Goal: Information Seeking & Learning: Check status

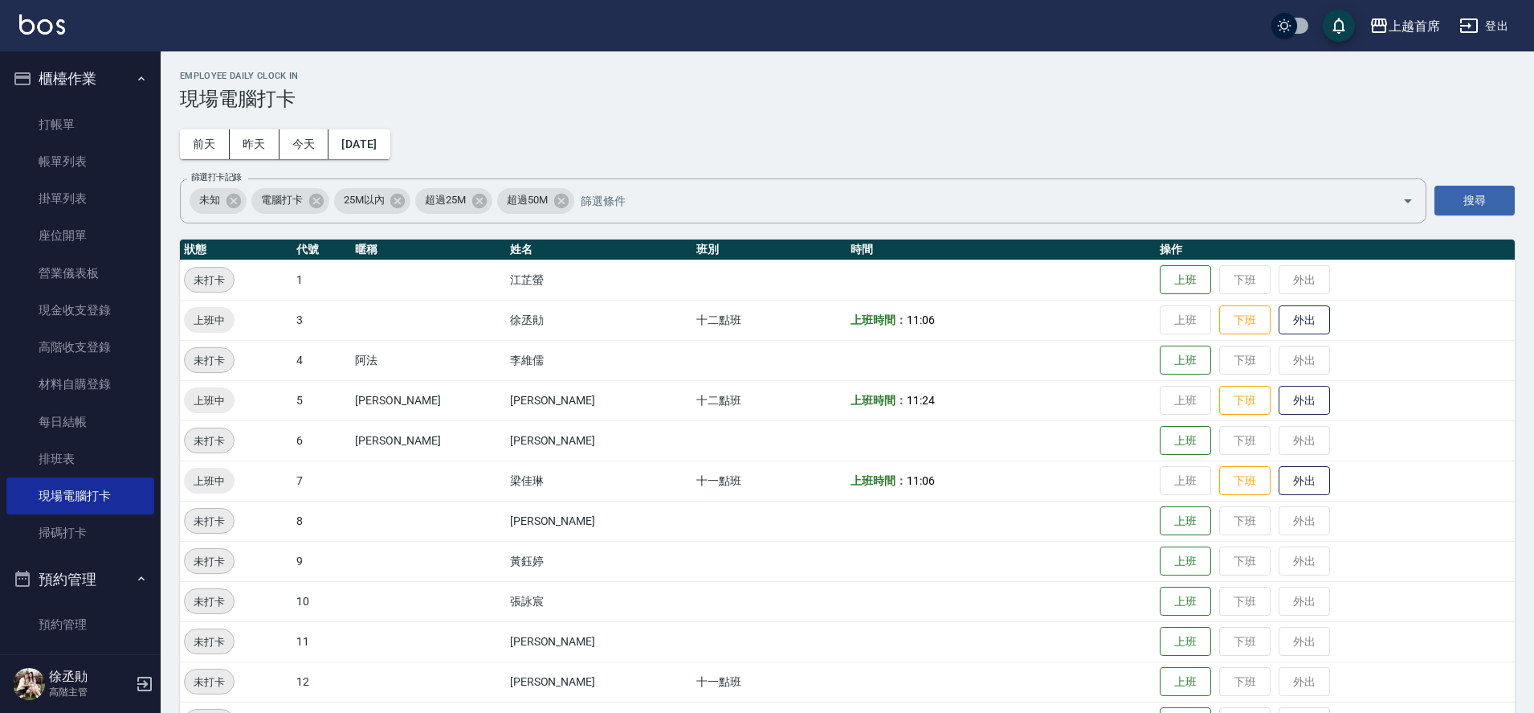
scroll to position [451, 0]
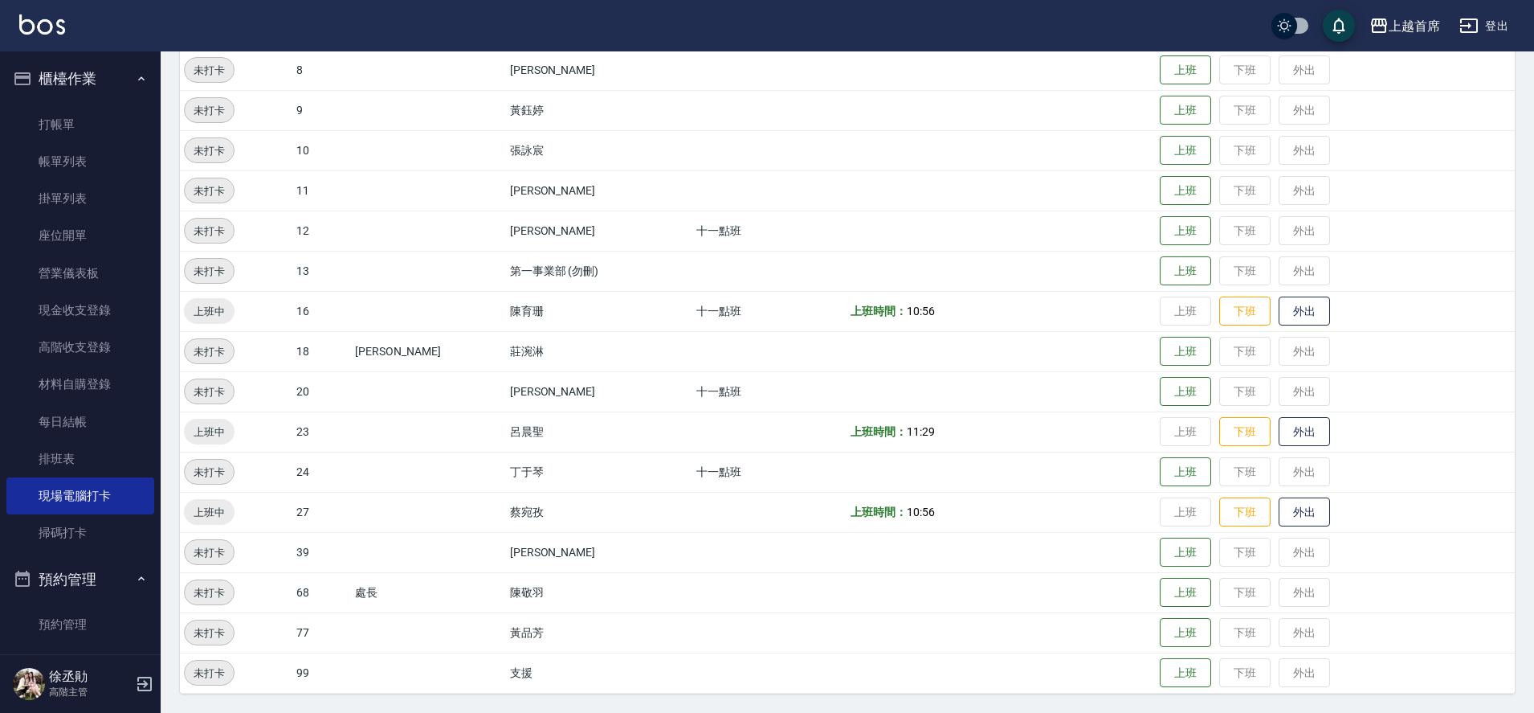
drag, startPoint x: 1533, startPoint y: 533, endPoint x: 1542, endPoint y: 472, distance: 60.9
click at [1534, 472] on html "上越首席 登出 櫃檯作業 打帳單 帳單列表 掛單列表 座位開單 營業儀表板 現金收支登錄 高階收支登錄 材料自購登錄 每日結帳 排班表 現場電腦打卡 掃碼打卡…" at bounding box center [767, 130] width 1534 height 1163
click at [81, 461] on link "排班表" at bounding box center [80, 458] width 148 height 37
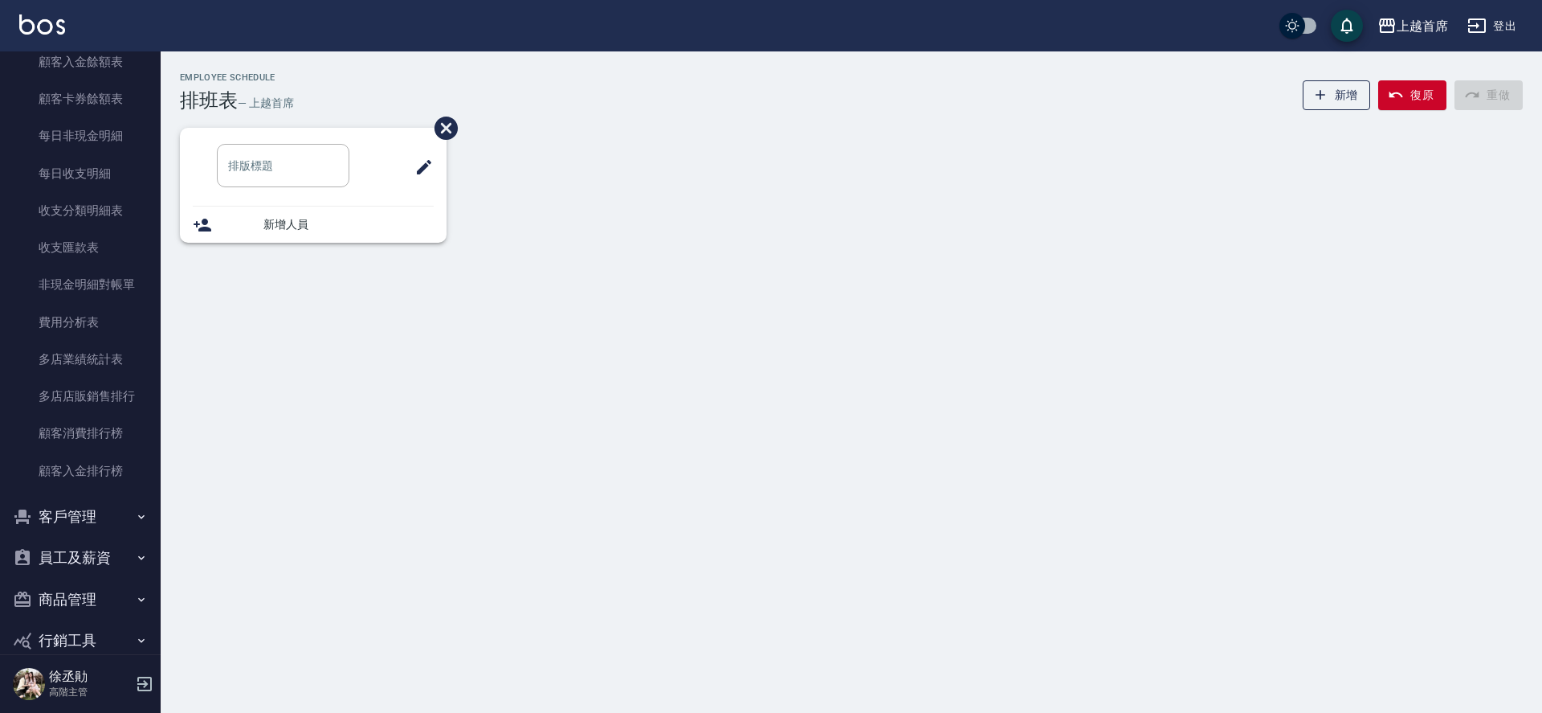
scroll to position [1910, 0]
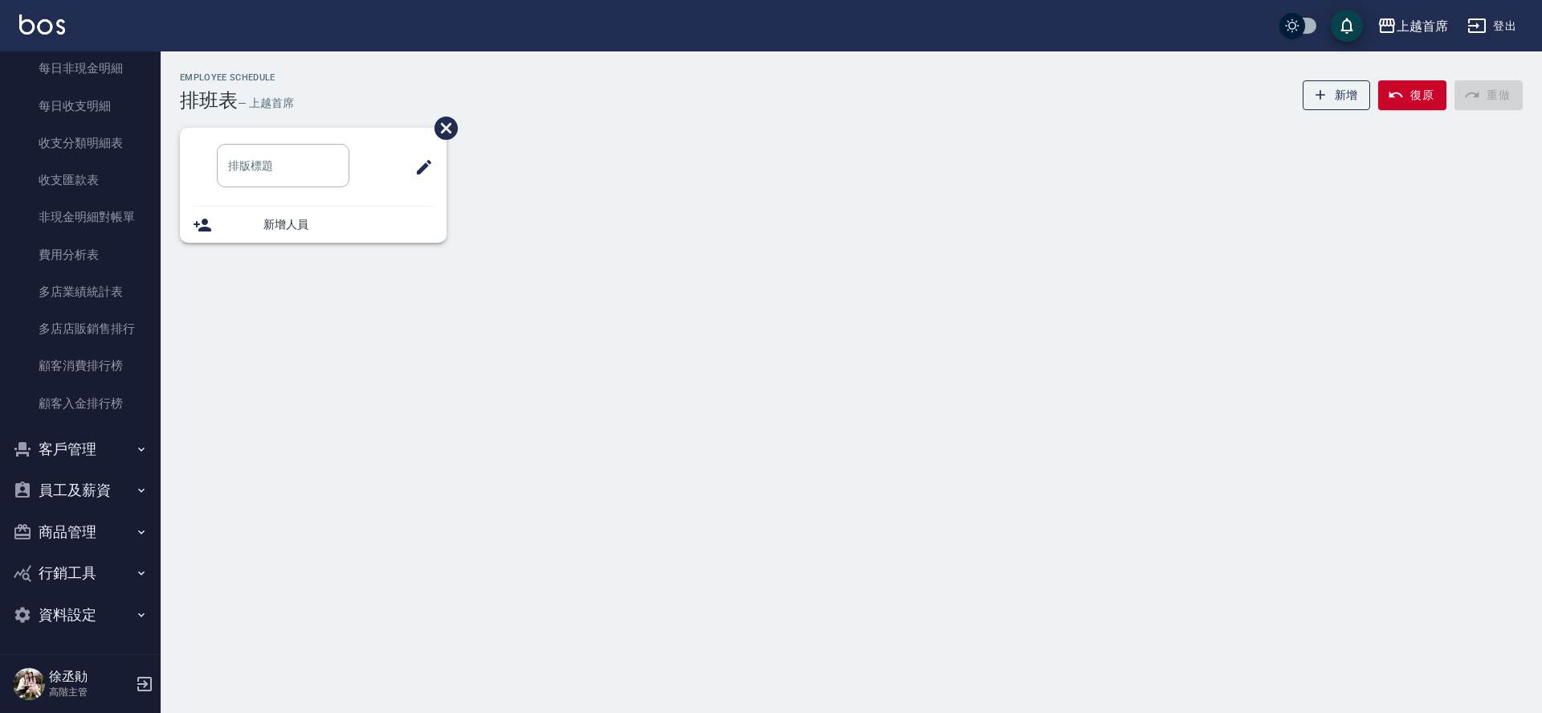
click at [72, 489] on button "員工及薪資" at bounding box center [80, 490] width 148 height 42
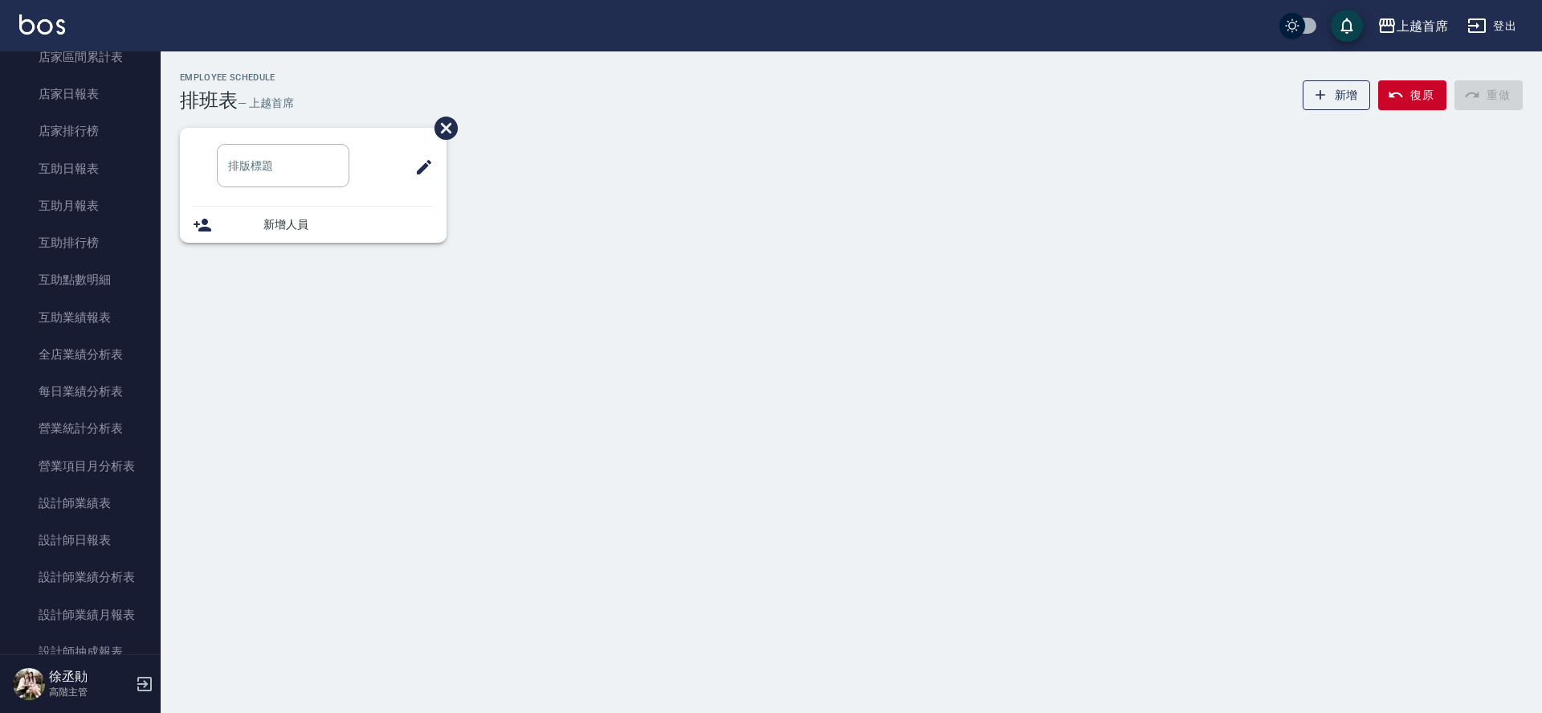
scroll to position [794, 0]
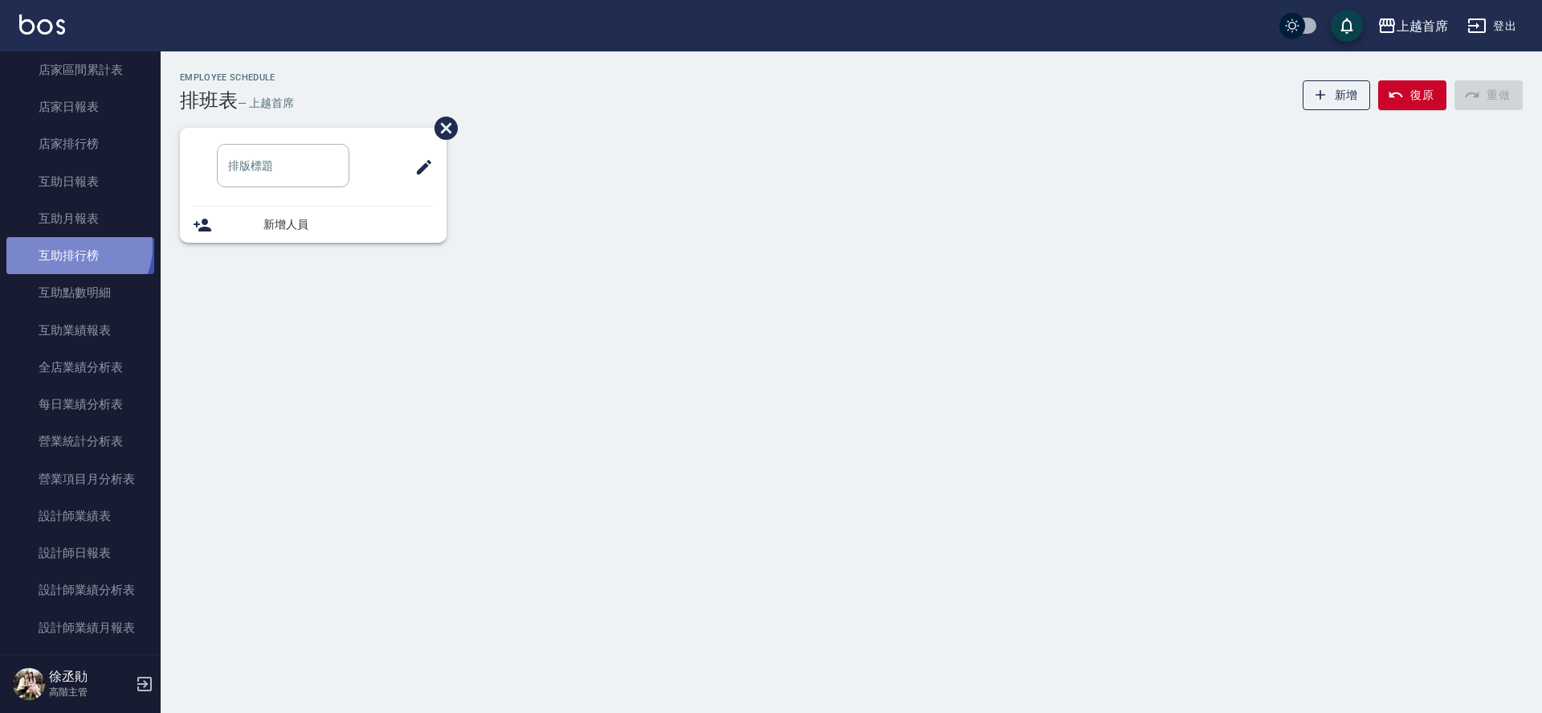
drag, startPoint x: 76, startPoint y: 247, endPoint x: 90, endPoint y: 255, distance: 15.8
click at [75, 247] on link "互助排行榜" at bounding box center [80, 255] width 148 height 37
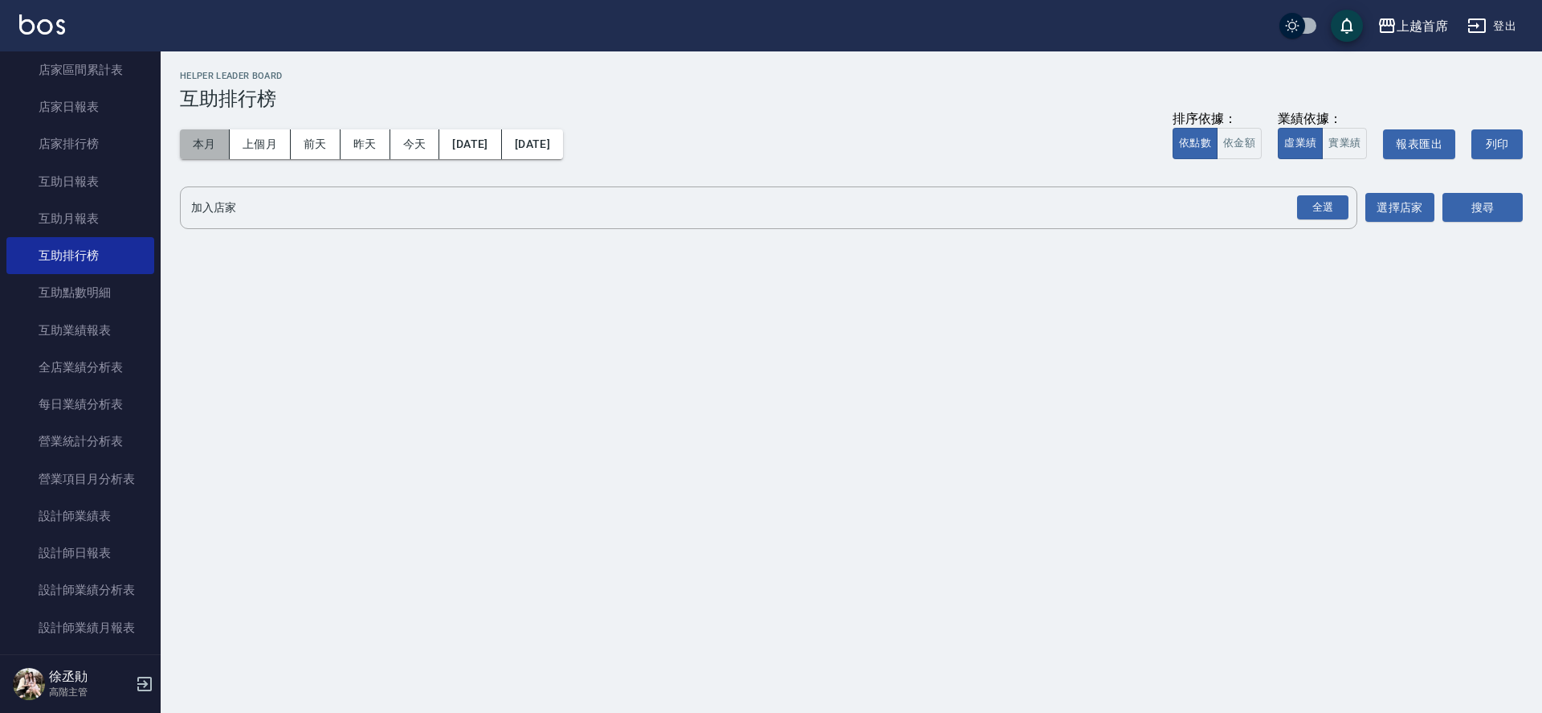
click at [205, 138] on button "本月" at bounding box center [205, 144] width 50 height 30
click at [1295, 186] on div "全選" at bounding box center [1322, 207] width 56 height 43
click at [1334, 206] on div "全選" at bounding box center [1322, 207] width 51 height 25
click at [1462, 212] on button "搜尋" at bounding box center [1483, 209] width 80 height 30
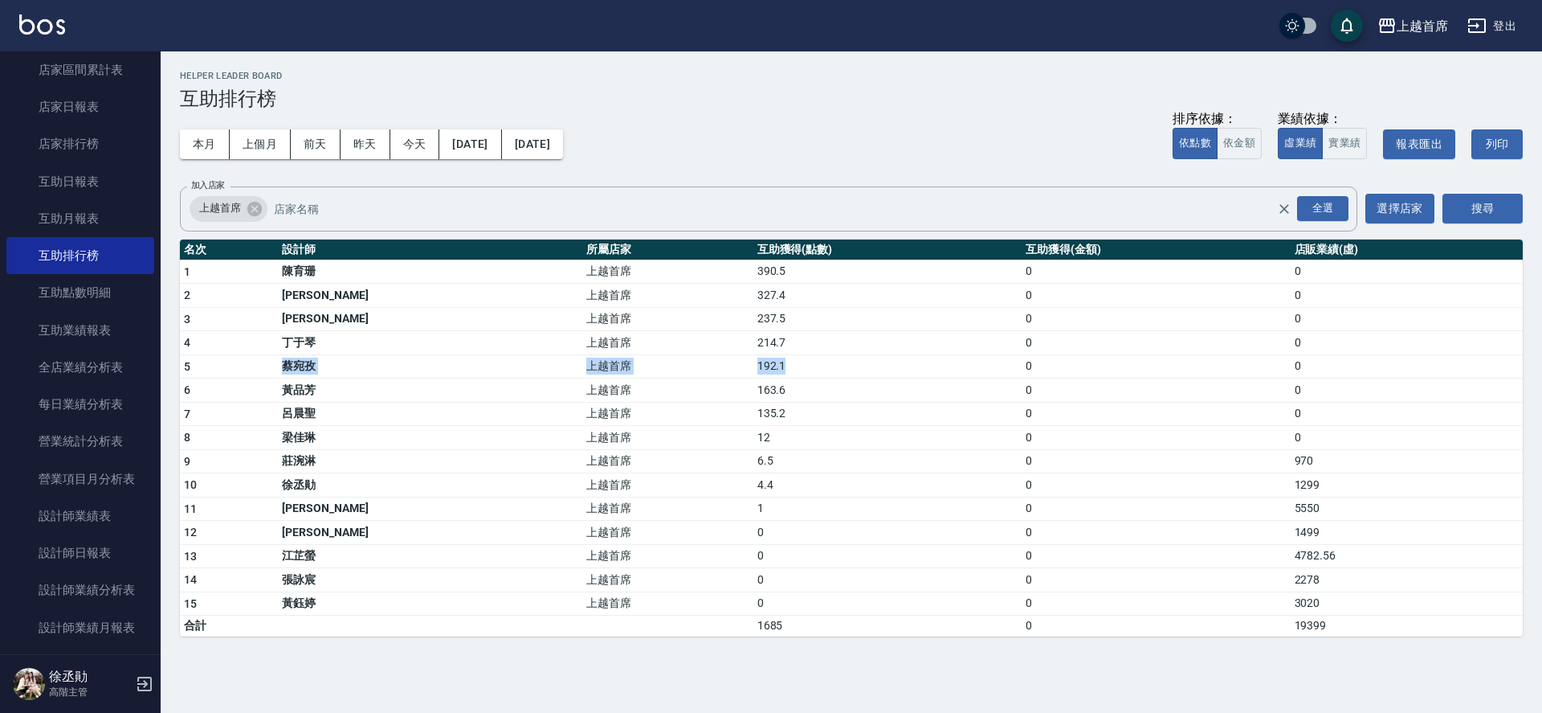
drag, startPoint x: 280, startPoint y: 362, endPoint x: 685, endPoint y: 362, distance: 405.7
click at [685, 362] on tr "5 [PERSON_NAME] 上越首席 192.1 0 0" at bounding box center [851, 366] width 1343 height 24
drag, startPoint x: 217, startPoint y: 148, endPoint x: 194, endPoint y: 129, distance: 29.7
click at [207, 152] on button "本月" at bounding box center [205, 144] width 50 height 30
drag, startPoint x: 239, startPoint y: 144, endPoint x: 245, endPoint y: 150, distance: 8.5
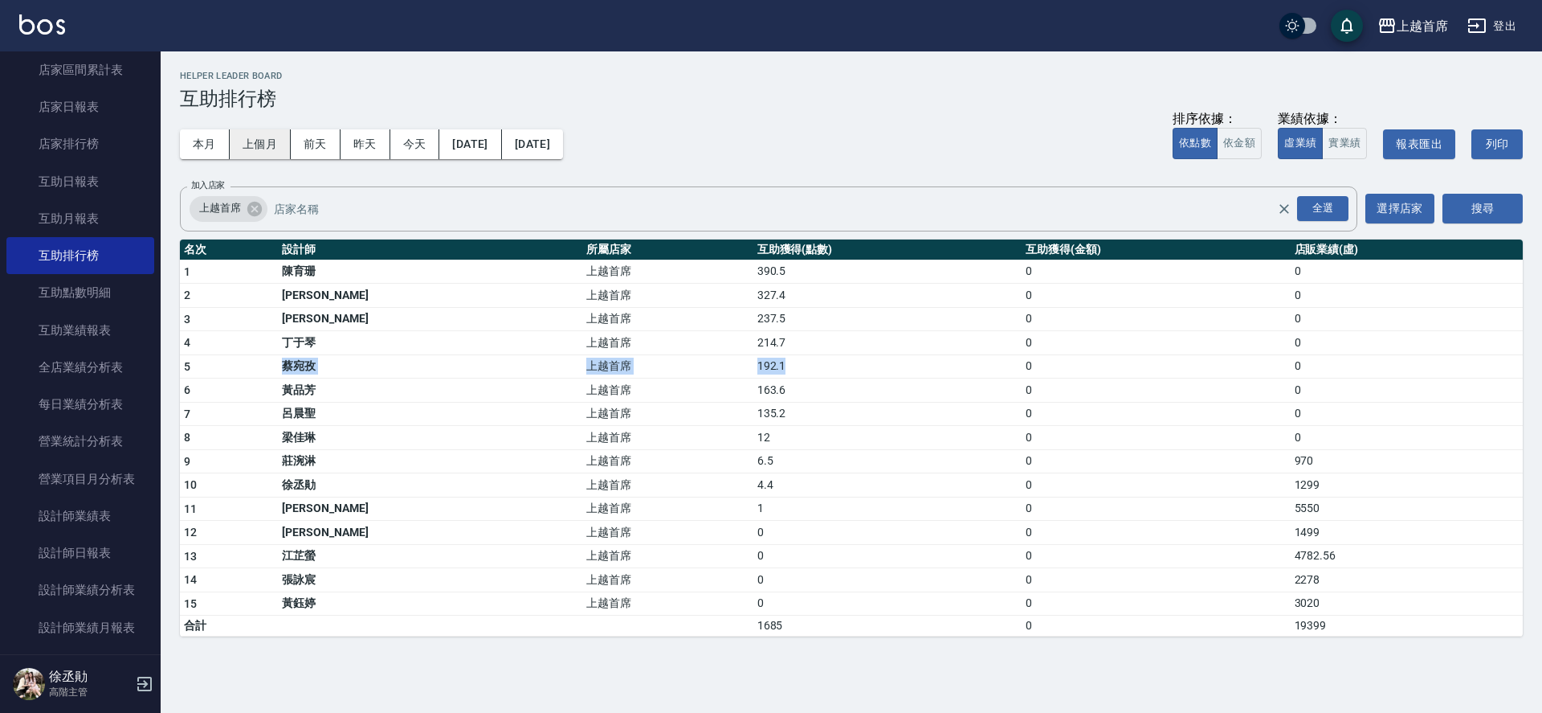
click at [240, 149] on button "上個月" at bounding box center [260, 144] width 61 height 30
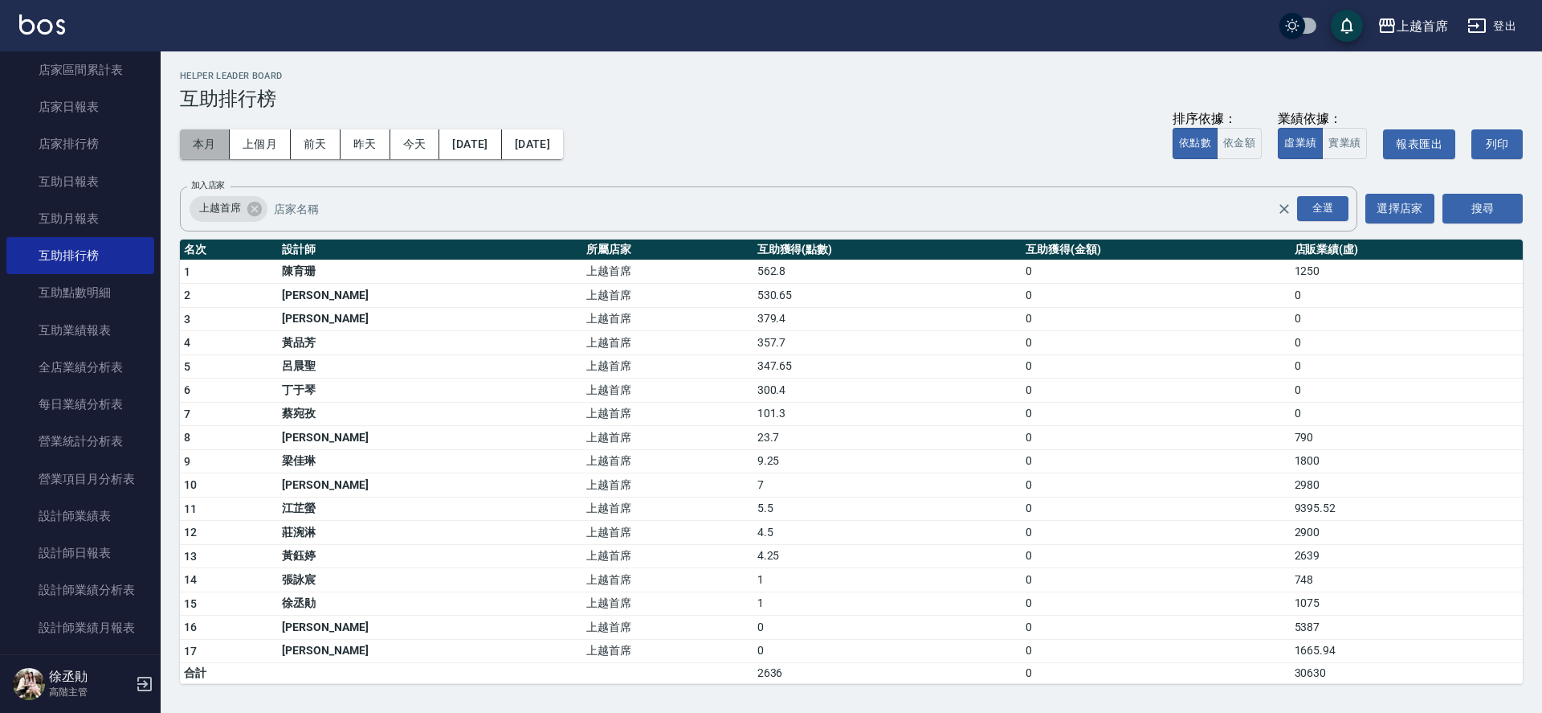
click at [196, 135] on button "本月" at bounding box center [205, 144] width 50 height 30
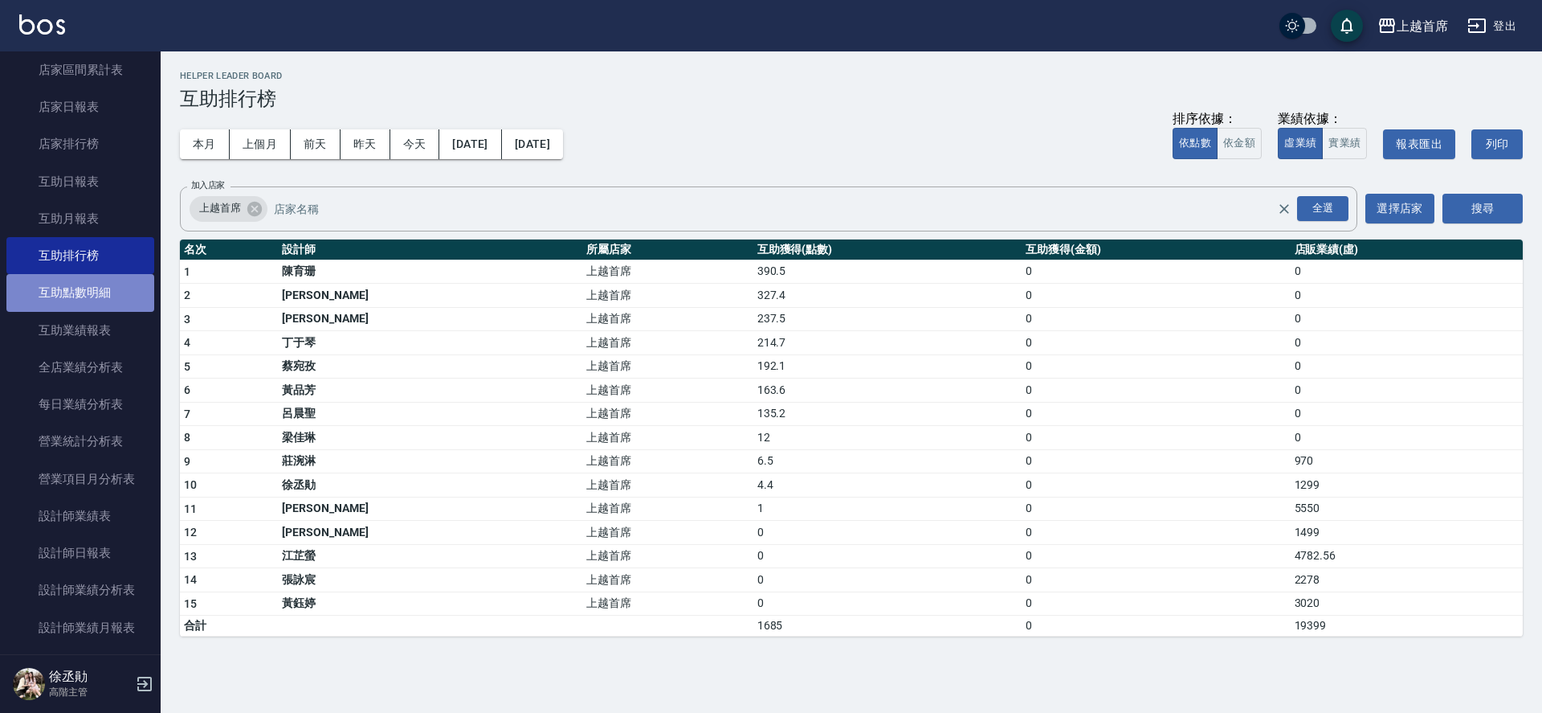
click at [91, 277] on link "互助點數明細" at bounding box center [80, 292] width 148 height 37
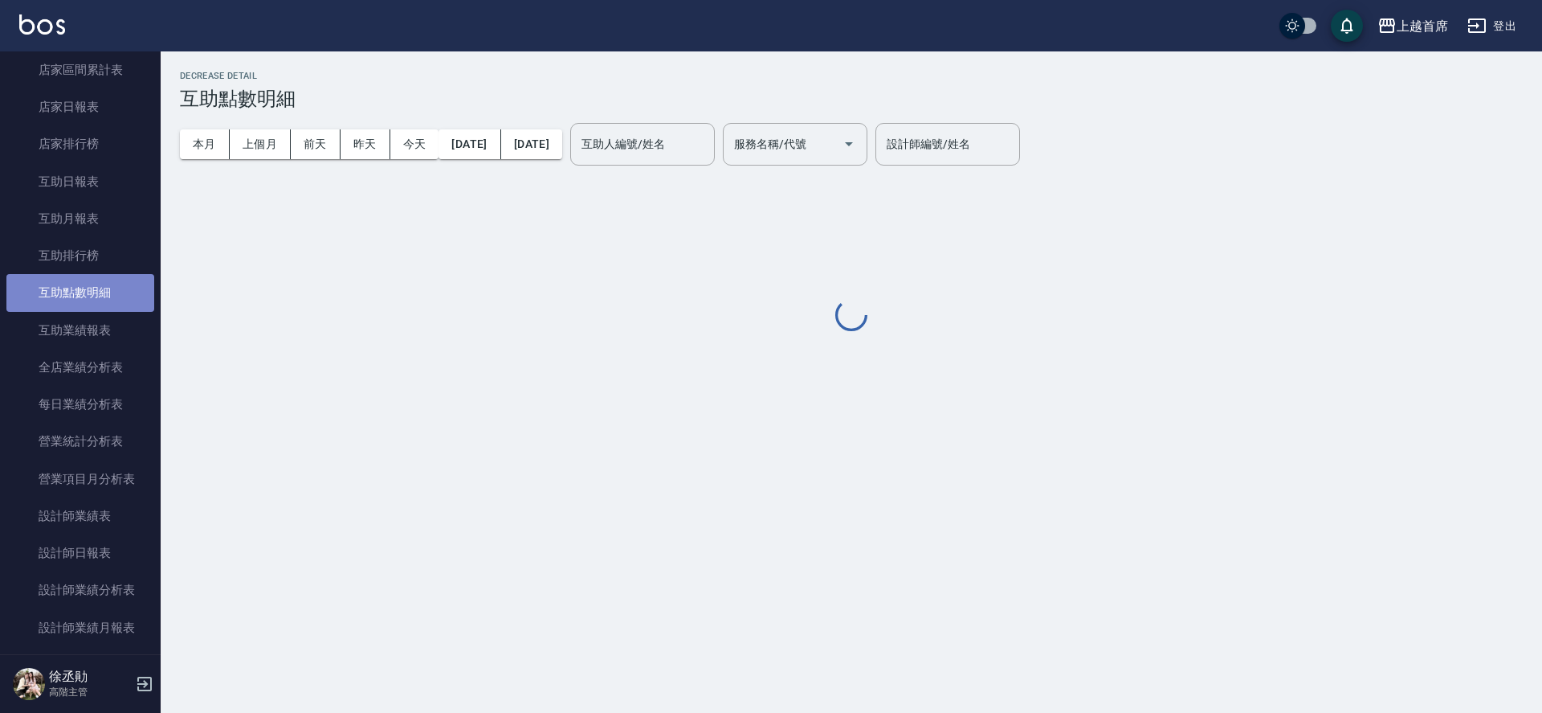
click at [129, 299] on link "互助點數明細" at bounding box center [80, 292] width 148 height 37
click at [125, 334] on link "互助業績報表" at bounding box center [80, 330] width 148 height 37
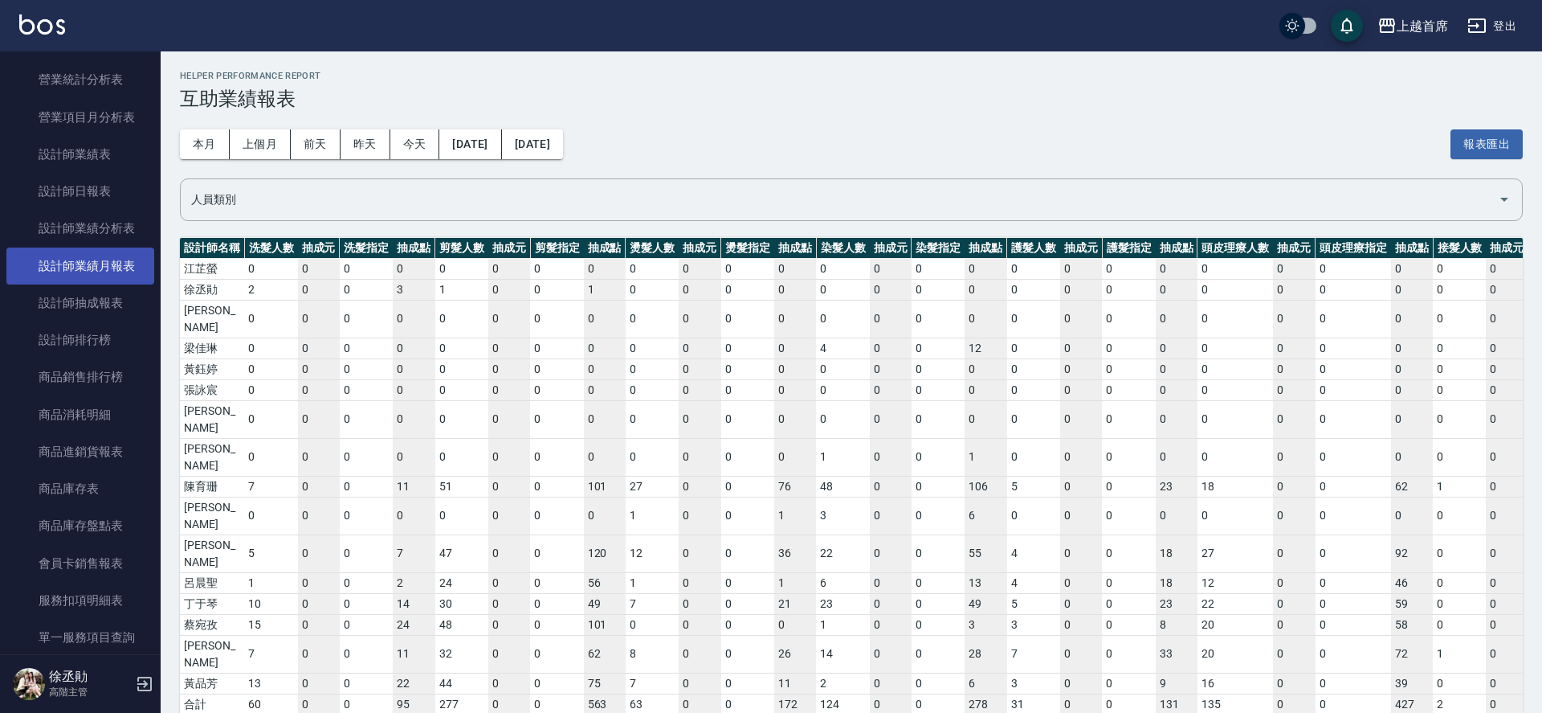
scroll to position [1146, 0]
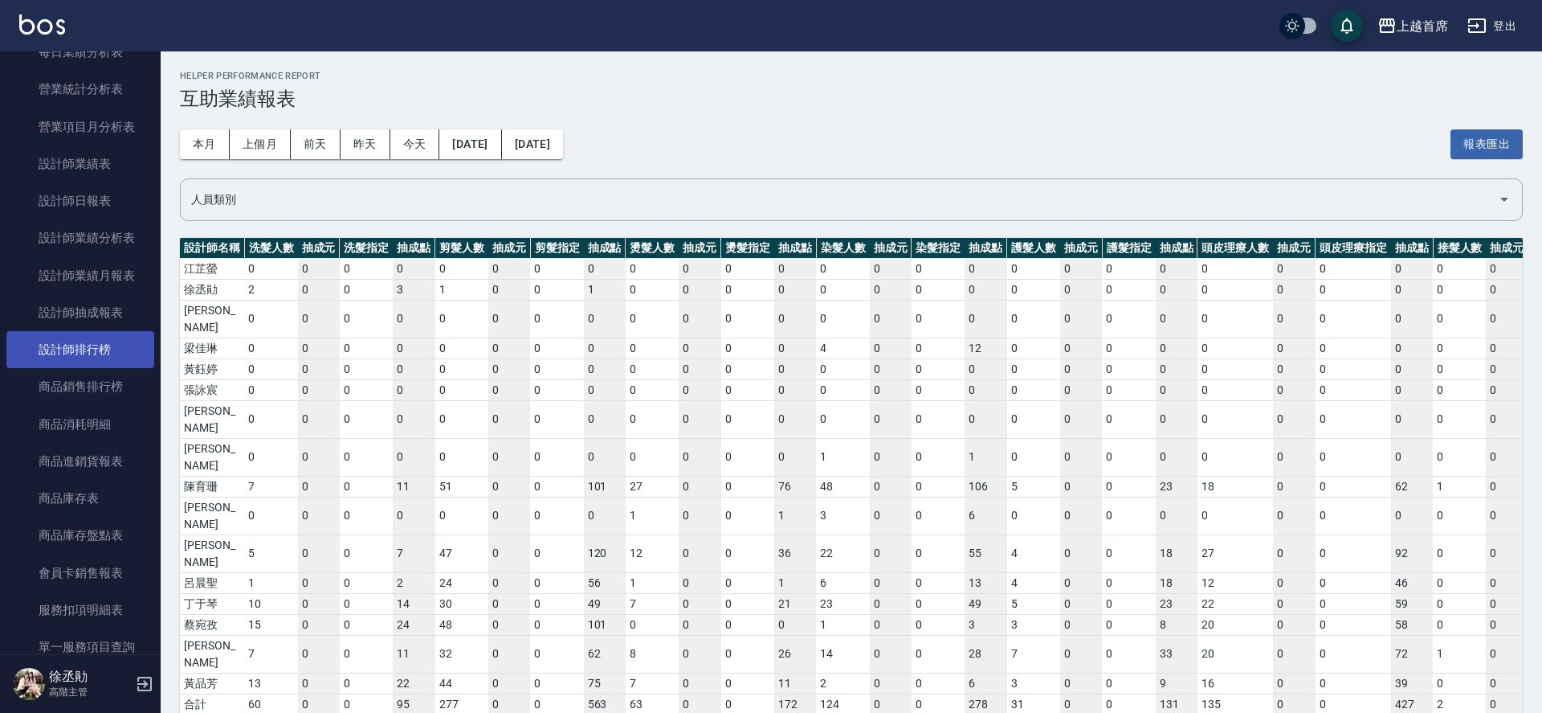
click at [125, 345] on link "設計師排行榜" at bounding box center [80, 349] width 148 height 37
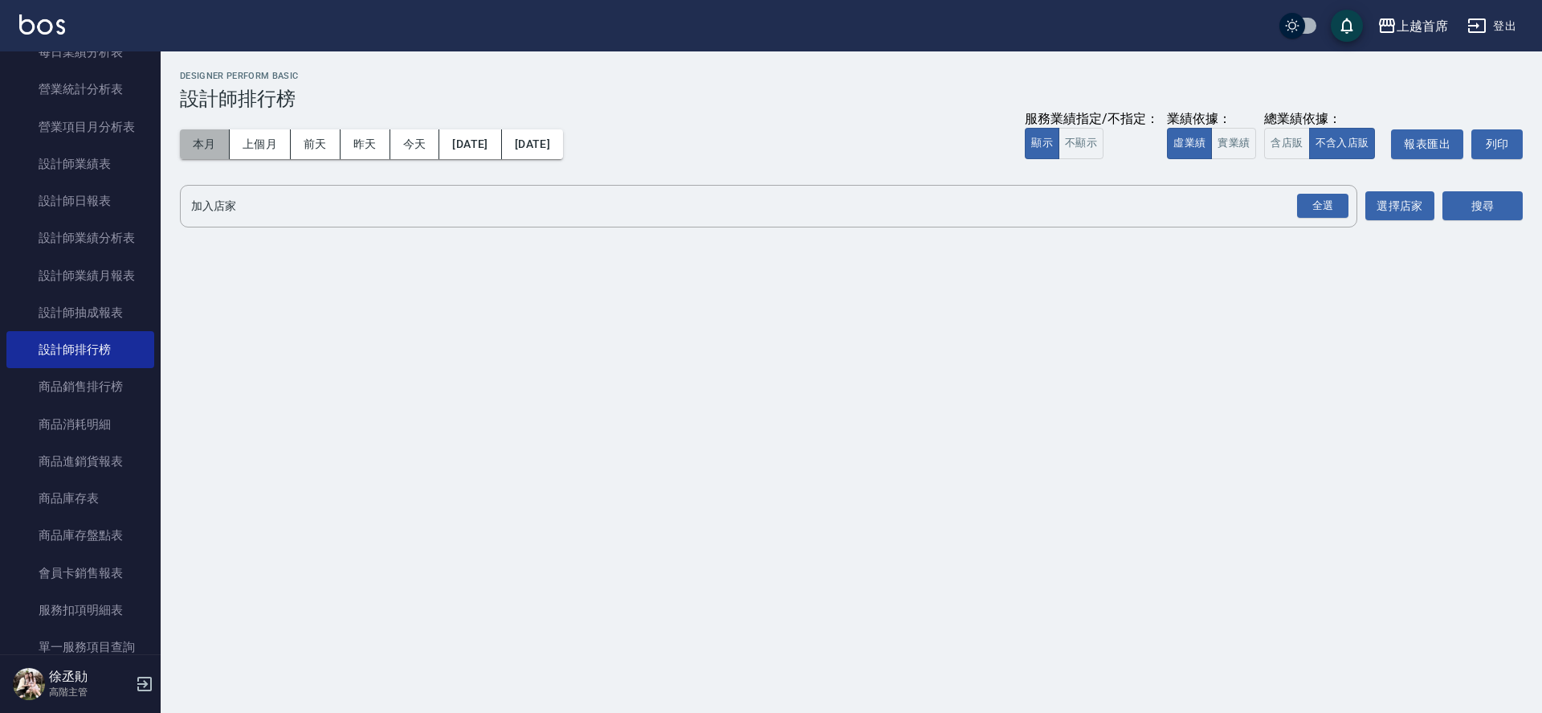
click at [195, 135] on button "本月" at bounding box center [205, 144] width 50 height 30
click at [1327, 201] on div "全選" at bounding box center [1322, 206] width 51 height 25
click at [1496, 206] on button "搜尋" at bounding box center [1483, 207] width 80 height 30
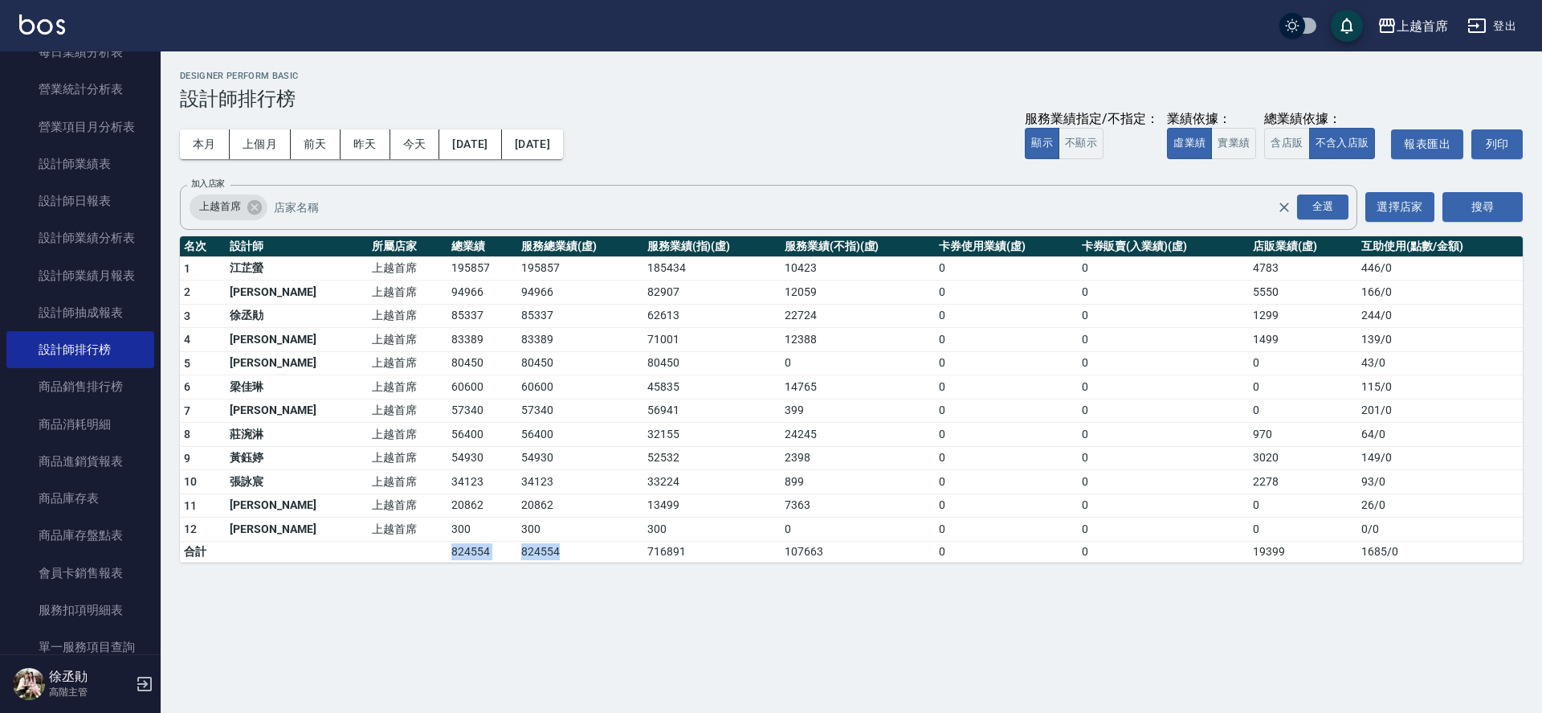
drag, startPoint x: 402, startPoint y: 543, endPoint x: 541, endPoint y: 544, distance: 139.8
click at [541, 544] on tr "合計 824554 824554 716891 107663 0 0 19399 1685 / 0" at bounding box center [851, 551] width 1343 height 21
click at [574, 546] on td "824554" at bounding box center [579, 551] width 125 height 21
click at [643, 508] on td "13499" at bounding box center [711, 505] width 137 height 24
click at [905, 489] on td "899" at bounding box center [858, 482] width 154 height 24
